Goal: Task Accomplishment & Management: Manage account settings

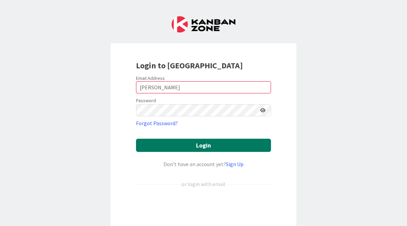
click at [237, 149] on button "Login" at bounding box center [203, 145] width 135 height 13
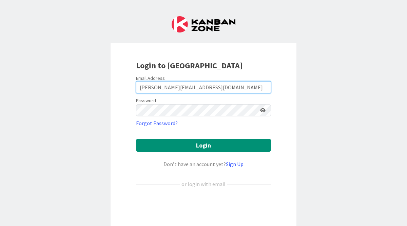
type input "[PERSON_NAME][EMAIL_ADDRESS][DOMAIN_NAME]"
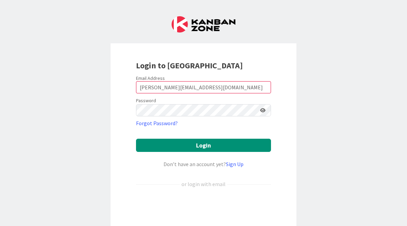
click at [263, 111] on icon at bounding box center [262, 110] width 5 height 5
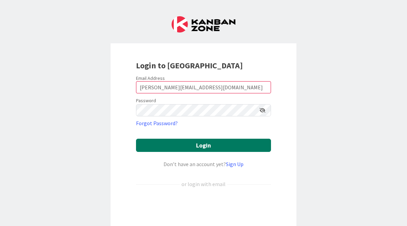
click at [248, 145] on button "Login" at bounding box center [203, 145] width 135 height 13
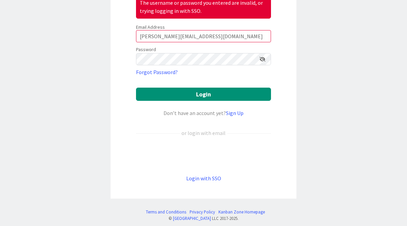
scroll to position [81, 0]
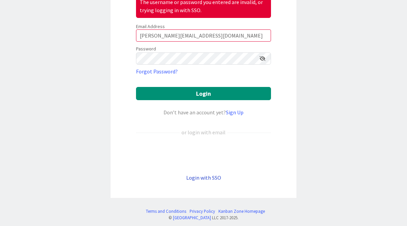
click at [214, 178] on link "Login with SSO" at bounding box center [203, 178] width 35 height 7
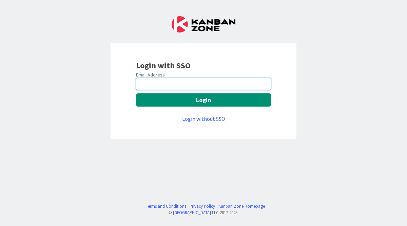
click at [189, 82] on input "email" at bounding box center [203, 84] width 135 height 12
type input "[PERSON_NAME][EMAIL_ADDRESS][PERSON_NAME][DOMAIN_NAME]"
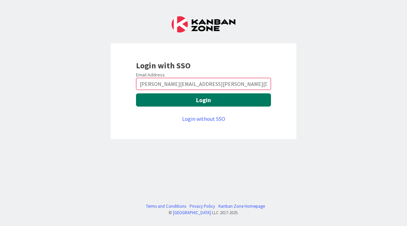
click at [209, 101] on button "Login" at bounding box center [203, 100] width 135 height 13
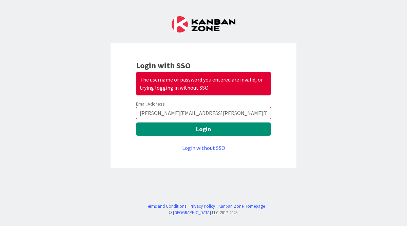
click at [210, 152] on div "Login without SSO" at bounding box center [203, 148] width 135 height 8
click at [210, 150] on link "Login without SSO" at bounding box center [203, 148] width 43 height 7
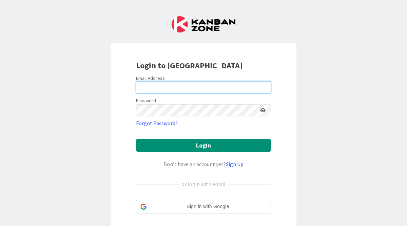
type input "[PERSON_NAME]"
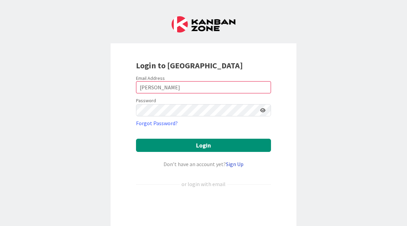
click at [235, 163] on link "Sign Up" at bounding box center [235, 164] width 18 height 7
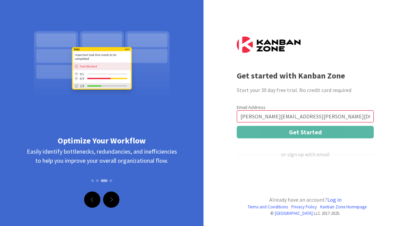
scroll to position [15, 0]
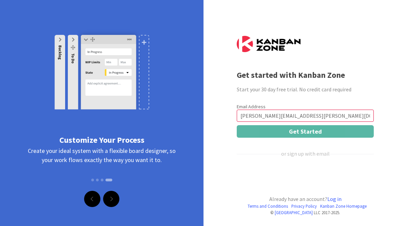
type input "[PERSON_NAME][EMAIL_ADDRESS][PERSON_NAME][DOMAIN_NAME]"
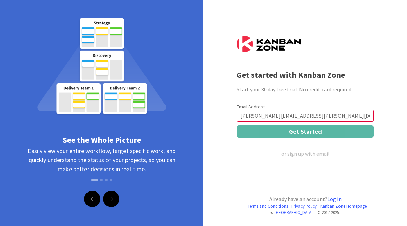
click at [315, 154] on div "or sign up with email" at bounding box center [305, 154] width 48 height 8
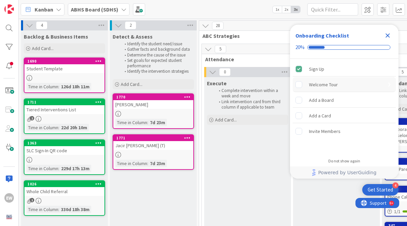
click at [298, 83] on rect "Welcome Tour is incomplete." at bounding box center [299, 84] width 6 height 6
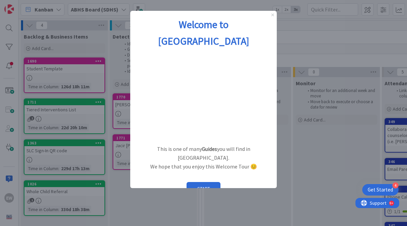
click at [274, 15] on icon "Close Preview" at bounding box center [272, 15] width 3 height 3
